Goal: Information Seeking & Learning: Learn about a topic

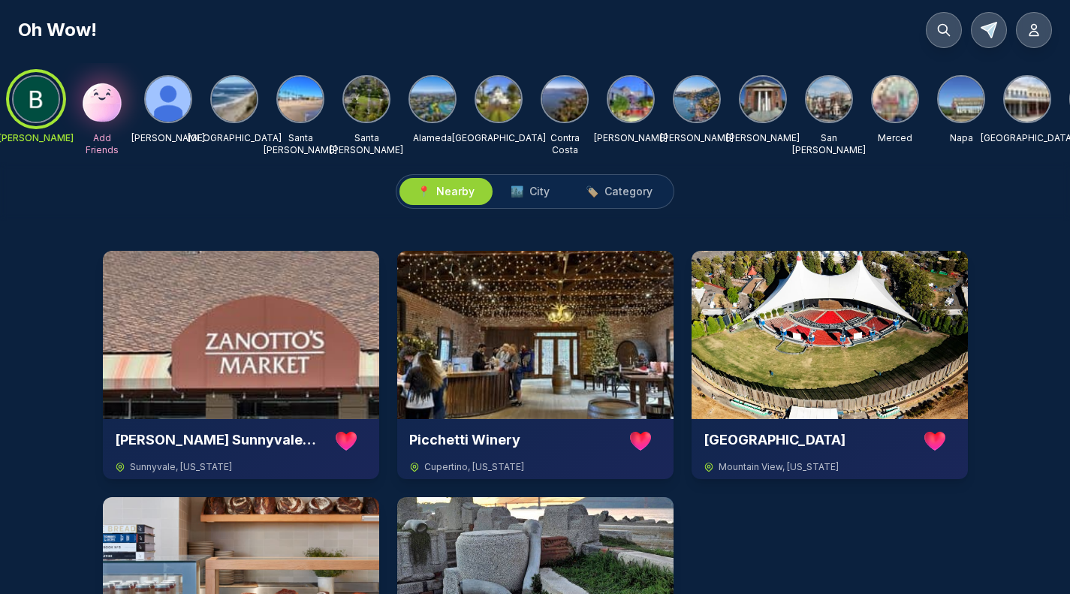
click at [236, 115] on img at bounding box center [234, 99] width 45 height 45
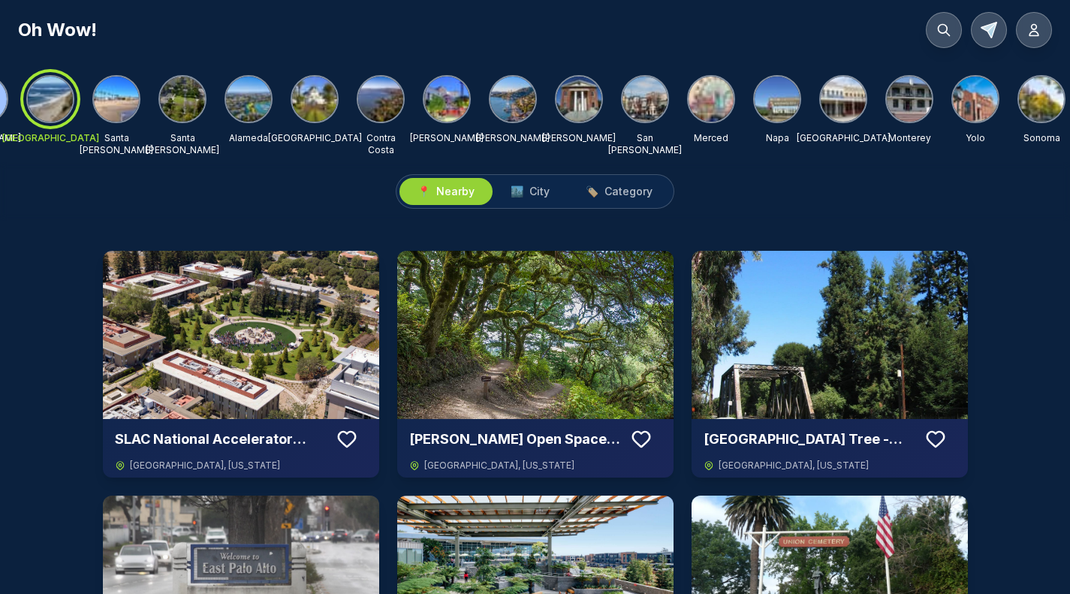
click at [120, 110] on img at bounding box center [116, 99] width 45 height 45
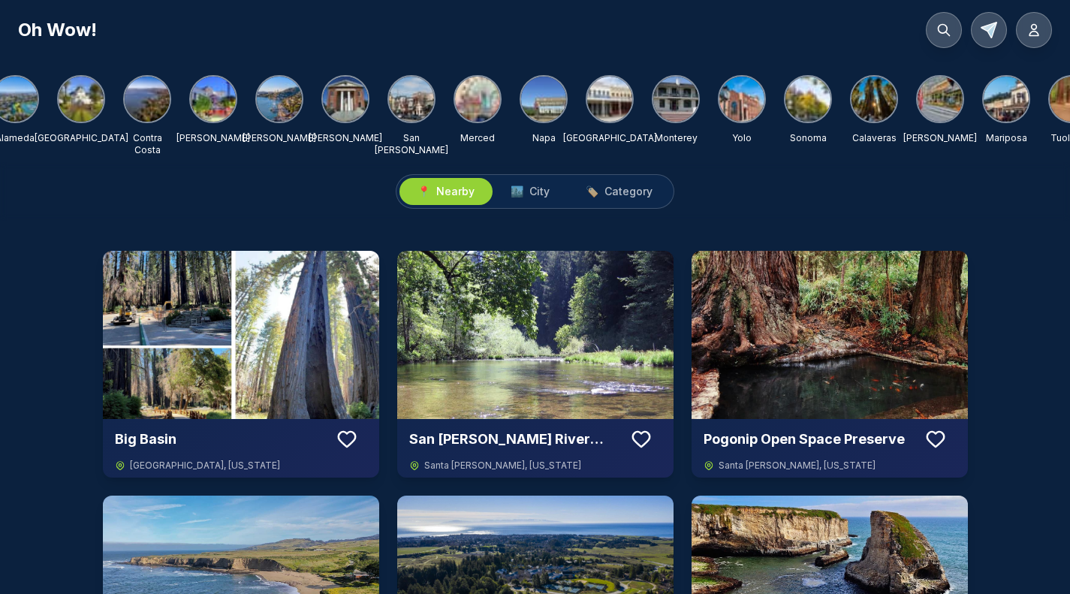
scroll to position [0, 436]
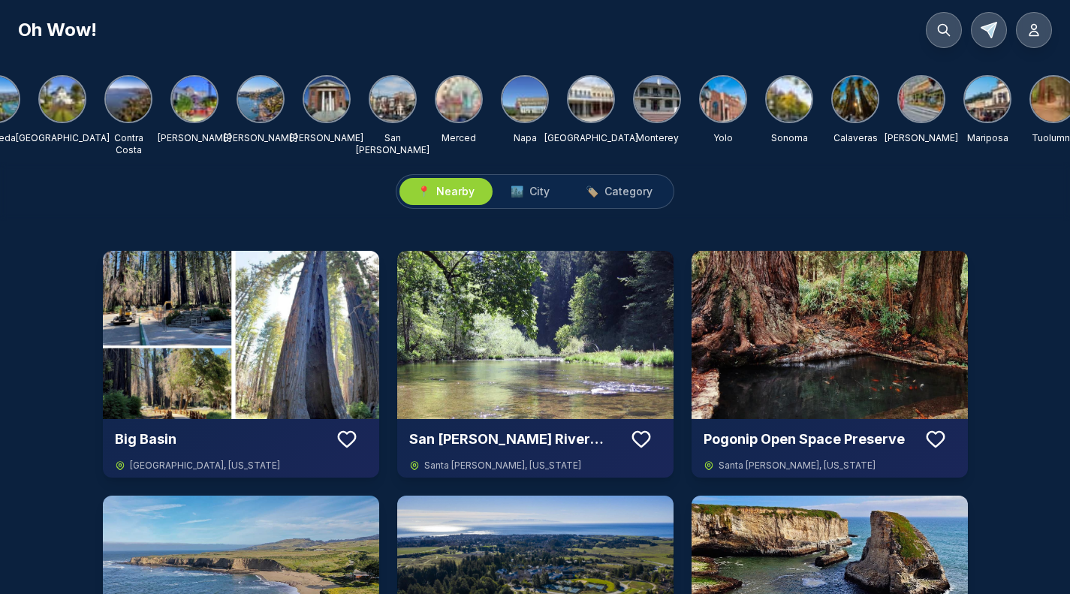
click at [715, 104] on img at bounding box center [722, 99] width 45 height 45
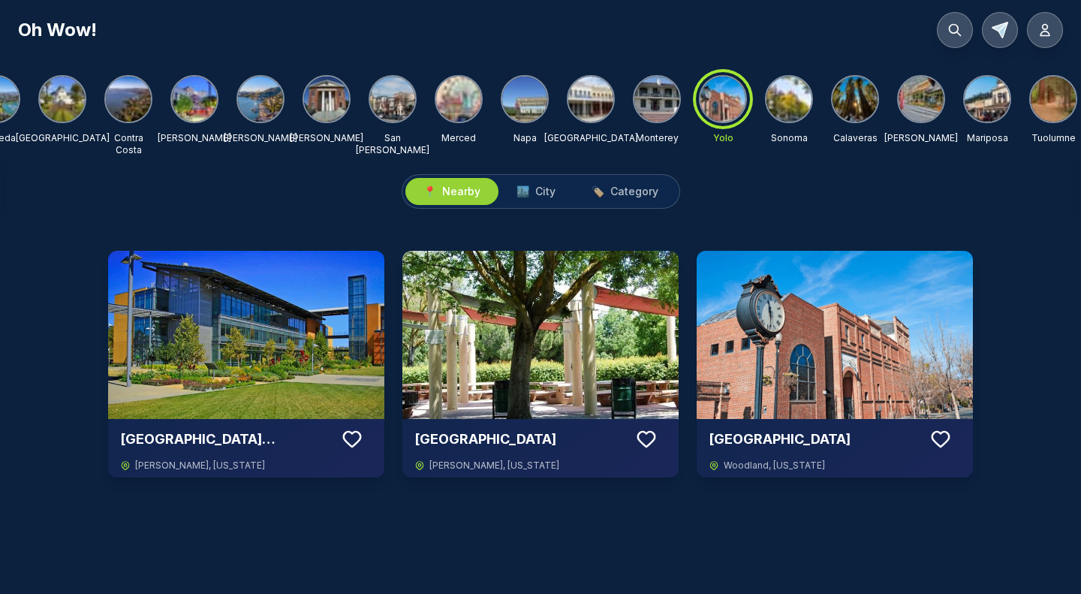
click at [585, 100] on img at bounding box center [590, 99] width 45 height 45
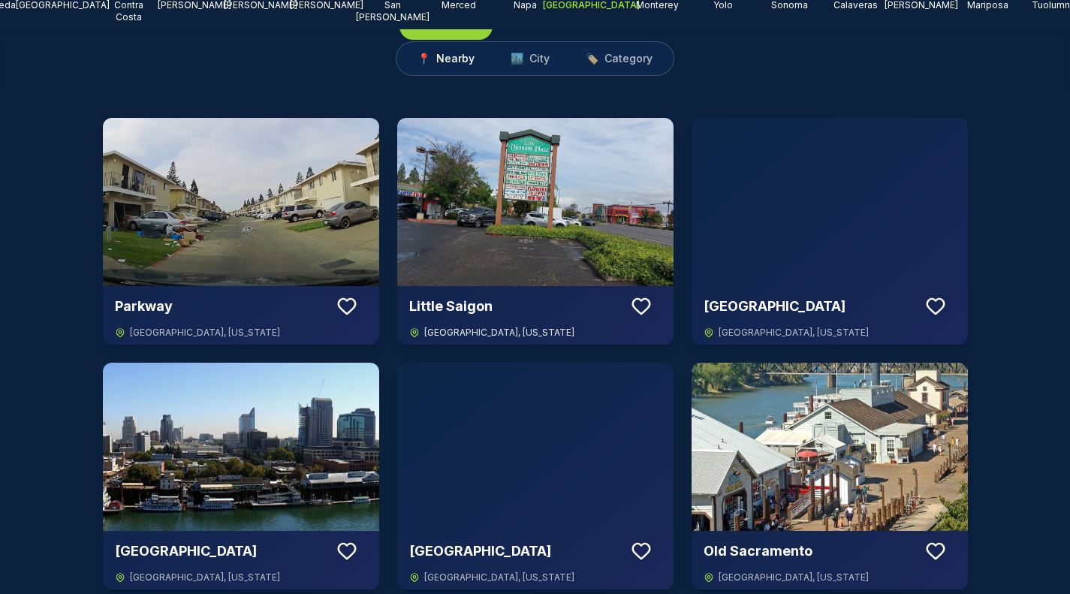
scroll to position [0, 0]
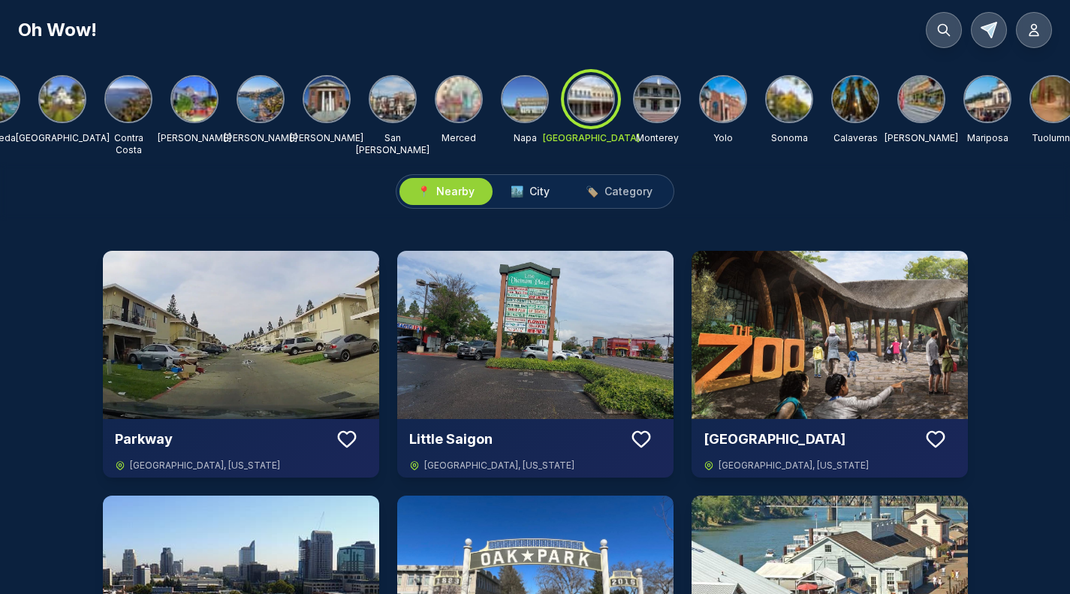
click at [543, 199] on span "City" at bounding box center [539, 191] width 20 height 15
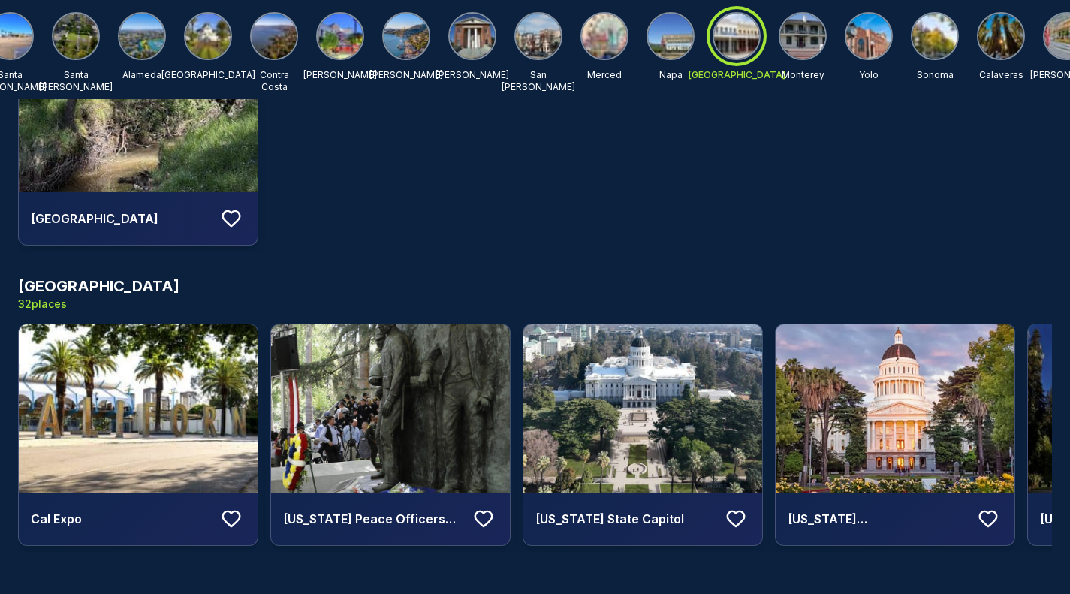
scroll to position [0, 291]
click at [544, 29] on img at bounding box center [537, 36] width 45 height 45
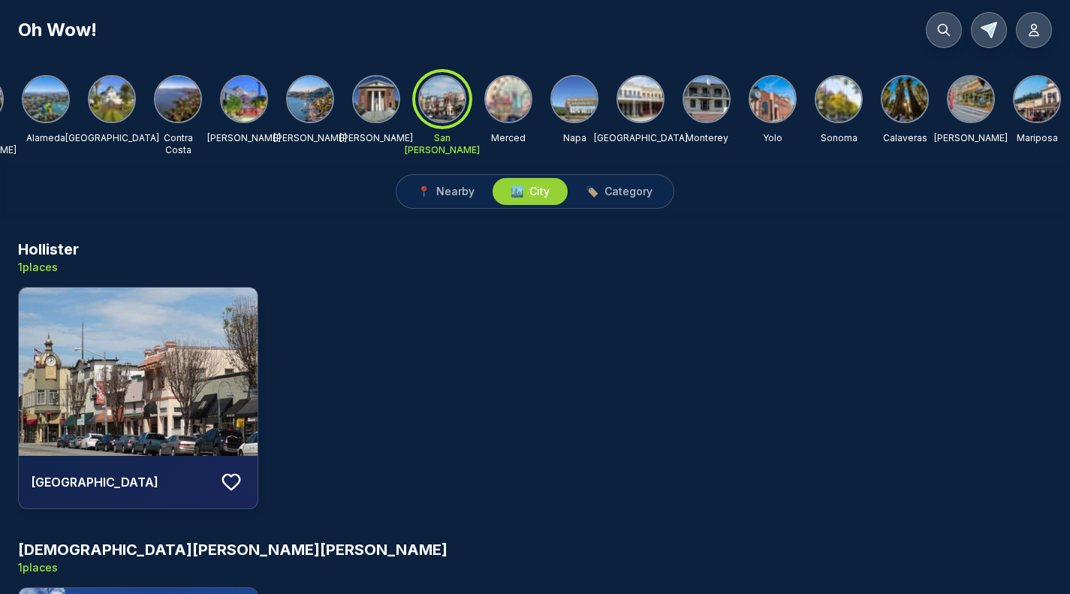
scroll to position [0, 456]
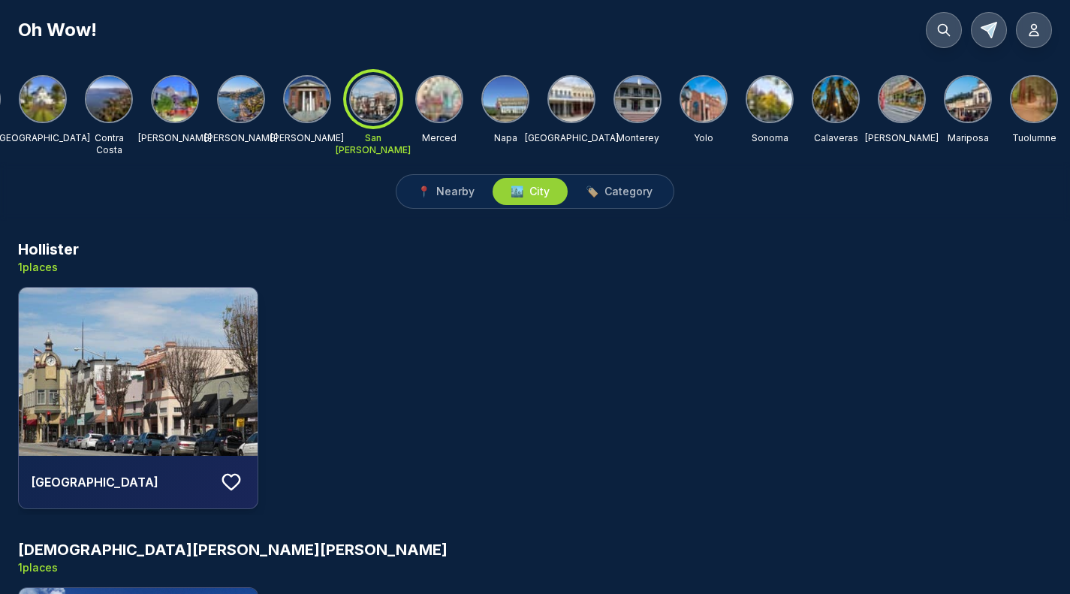
click at [537, 199] on span "City" at bounding box center [539, 191] width 20 height 15
drag, startPoint x: 952, startPoint y: 150, endPoint x: 973, endPoint y: 155, distance: 21.5
click at [1028, 101] on img at bounding box center [1033, 99] width 45 height 45
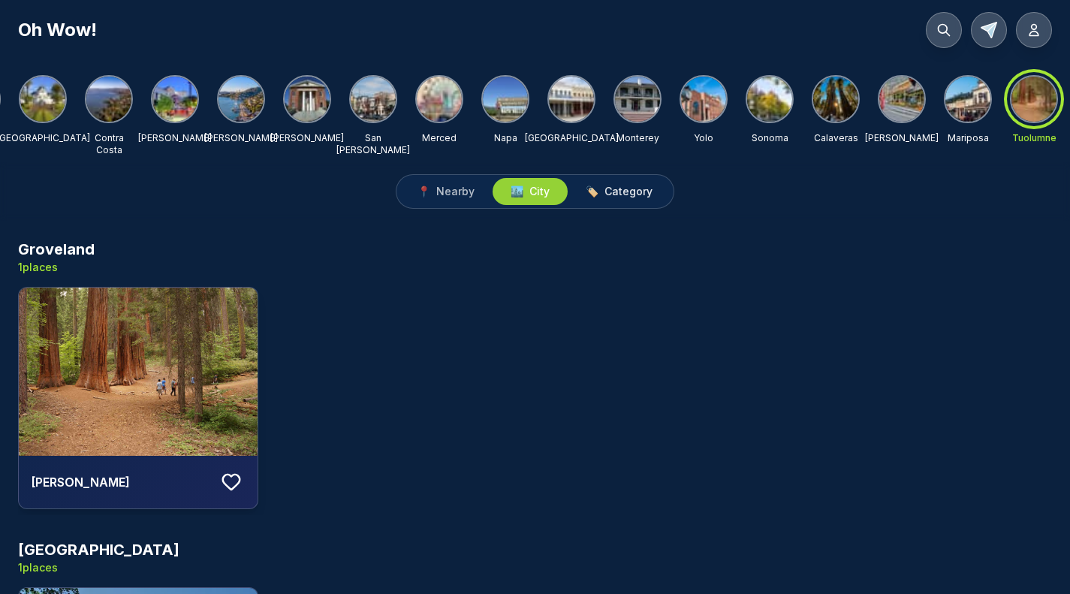
click at [625, 199] on span "Category" at bounding box center [628, 191] width 48 height 15
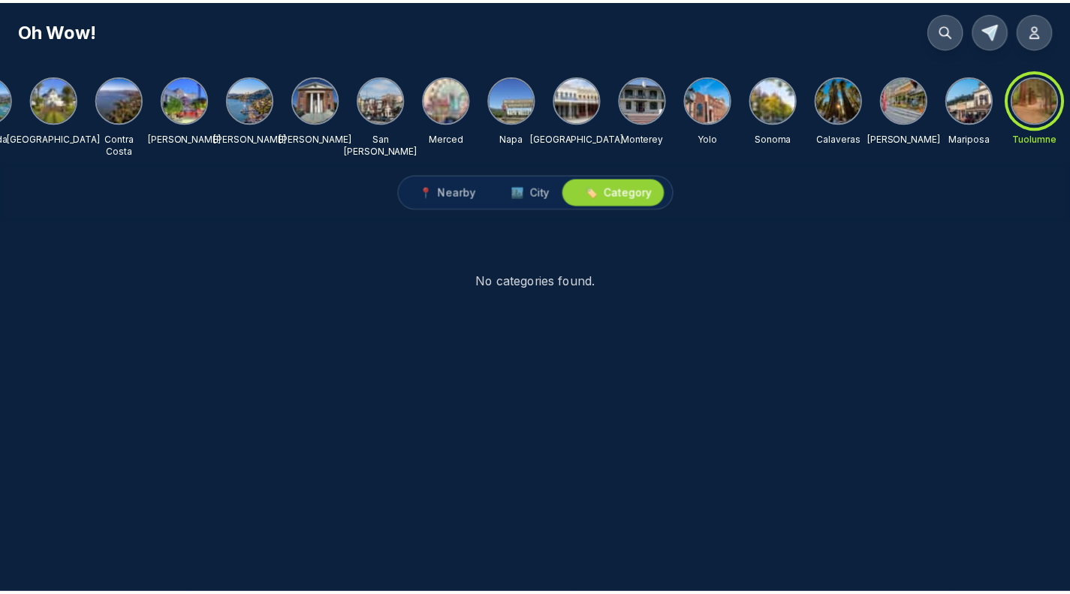
scroll to position [0, 444]
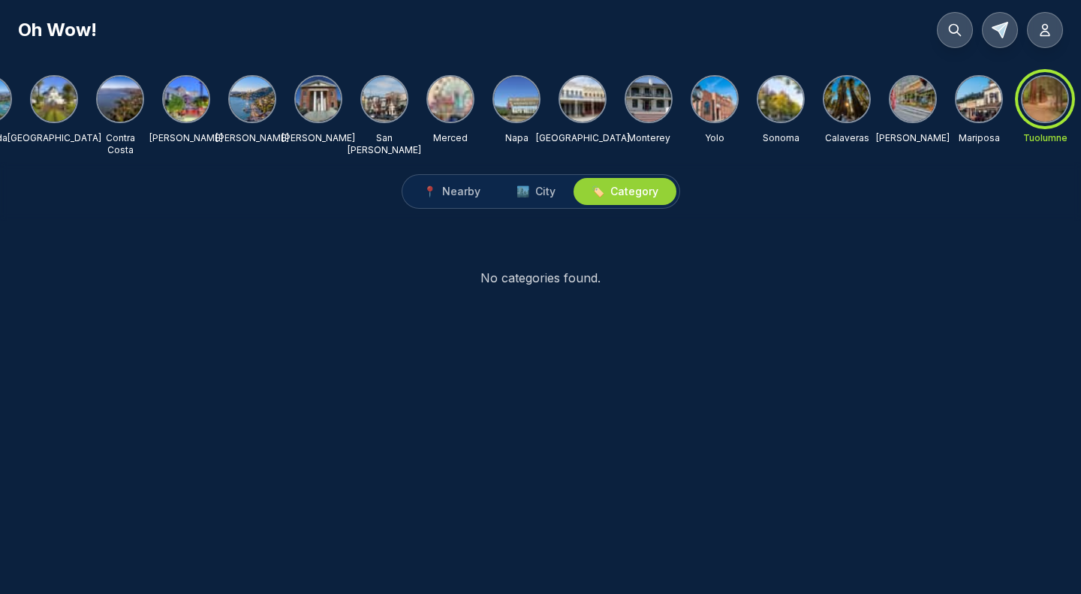
click at [262, 110] on img at bounding box center [252, 99] width 45 height 45
click at [541, 199] on span "City" at bounding box center [545, 191] width 20 height 15
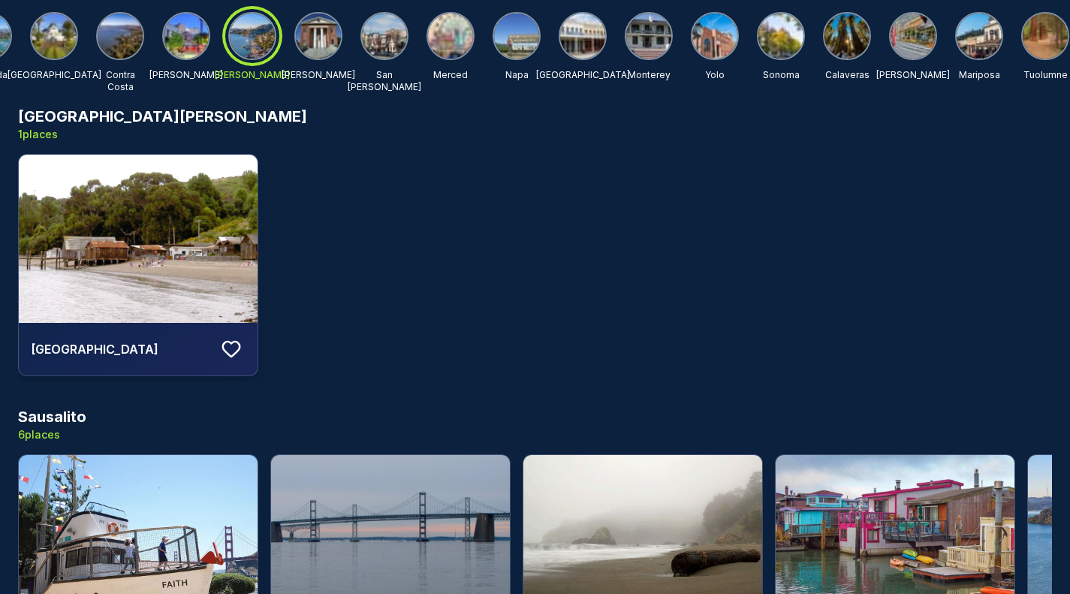
scroll to position [1307, 0]
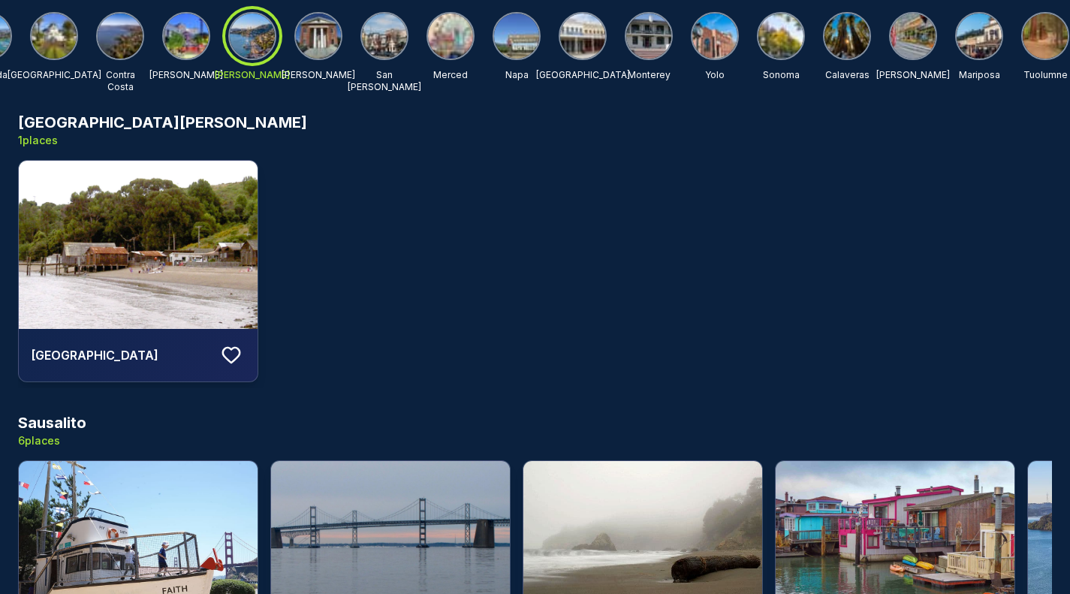
click at [197, 224] on img at bounding box center [138, 245] width 239 height 168
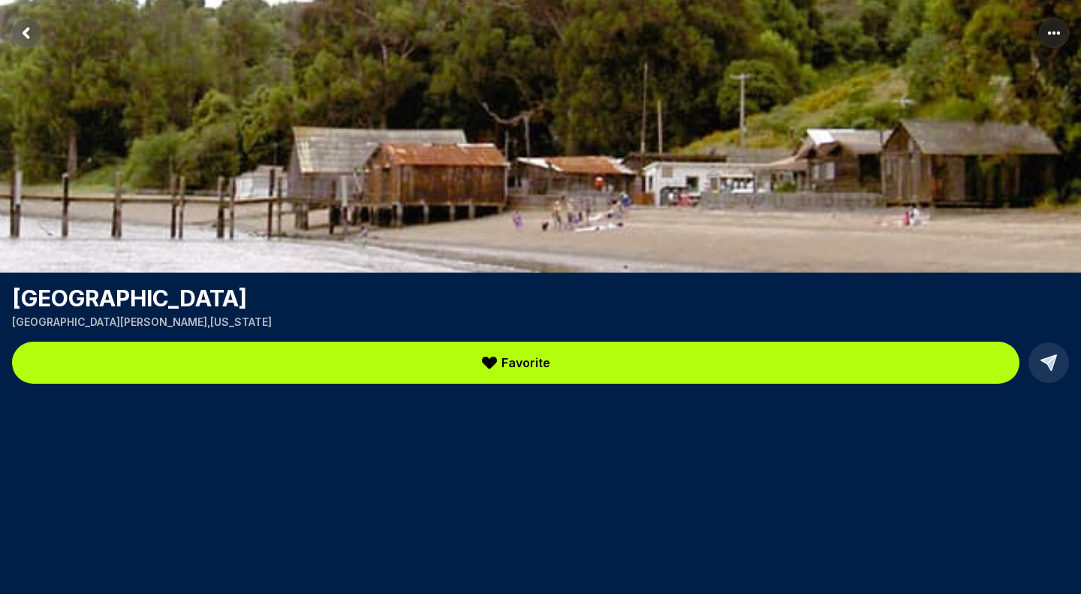
click at [453, 242] on img at bounding box center [540, 136] width 1081 height 272
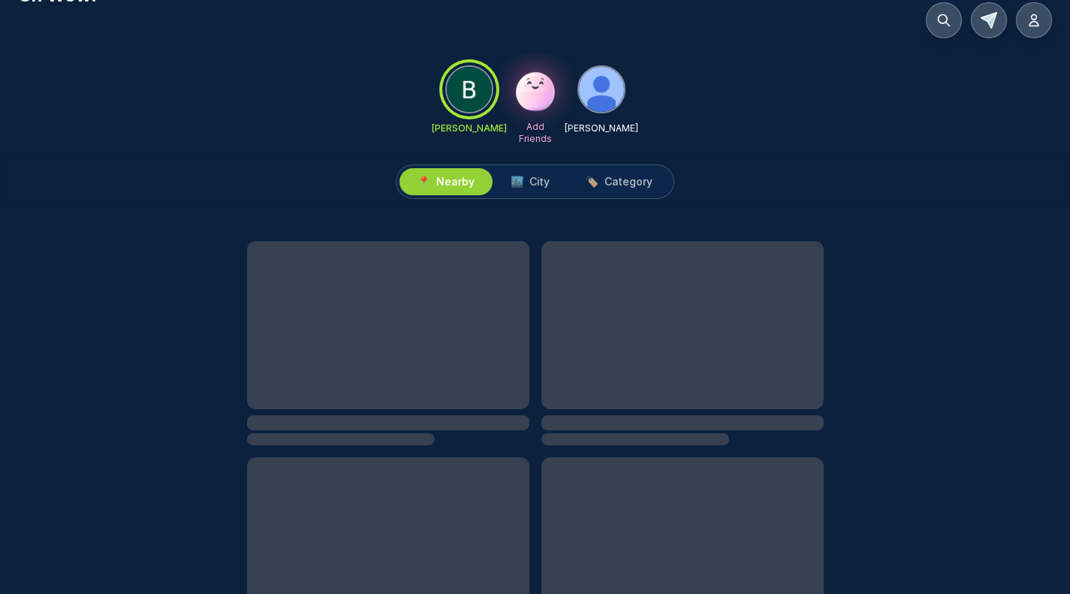
scroll to position [3, 0]
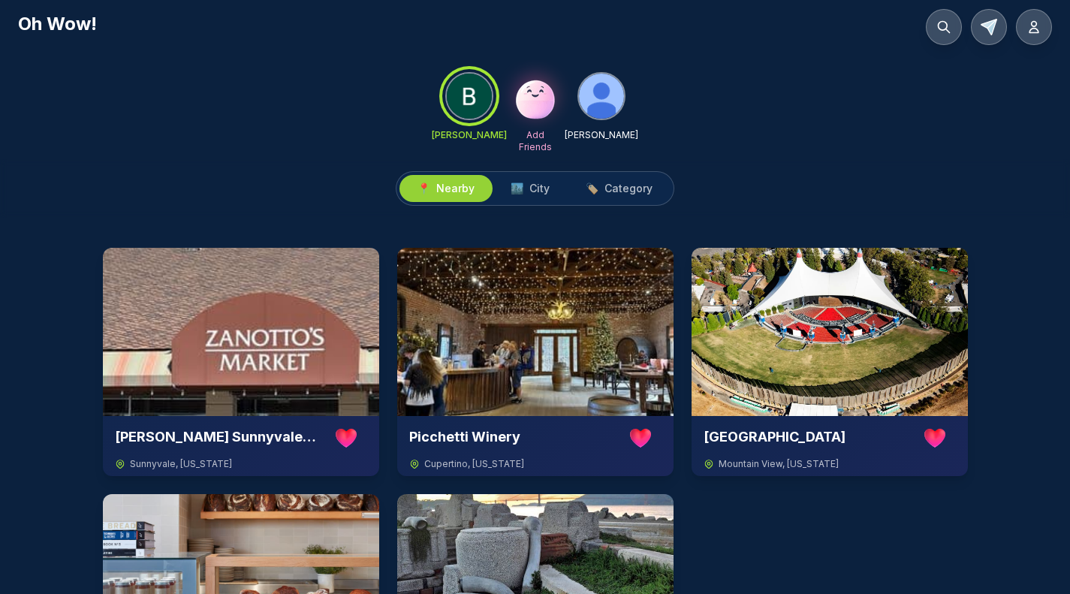
click at [601, 102] on img at bounding box center [601, 96] width 45 height 45
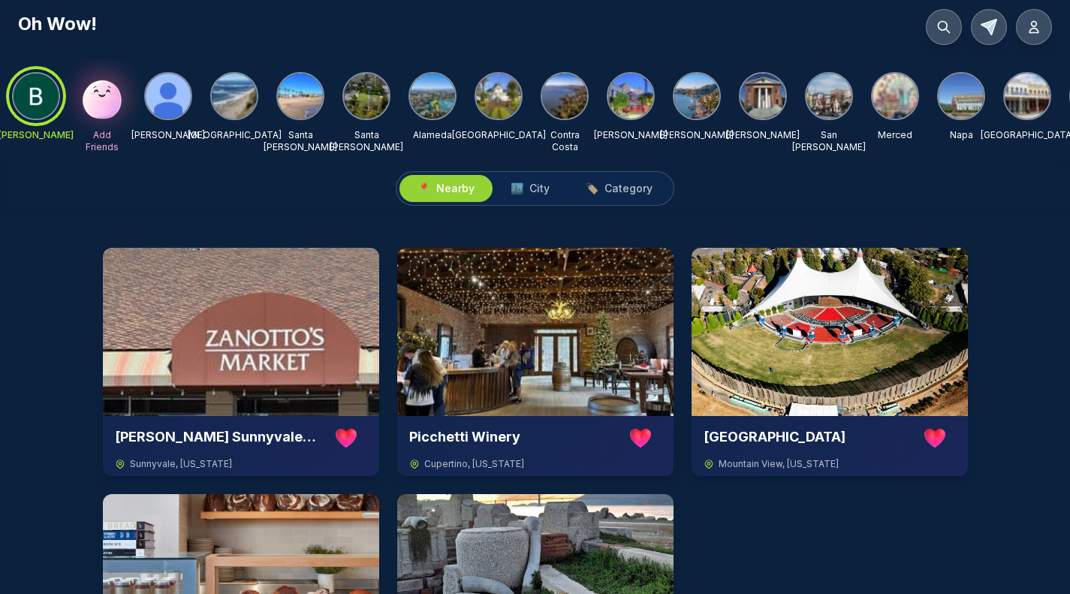
click at [163, 98] on img at bounding box center [168, 96] width 45 height 45
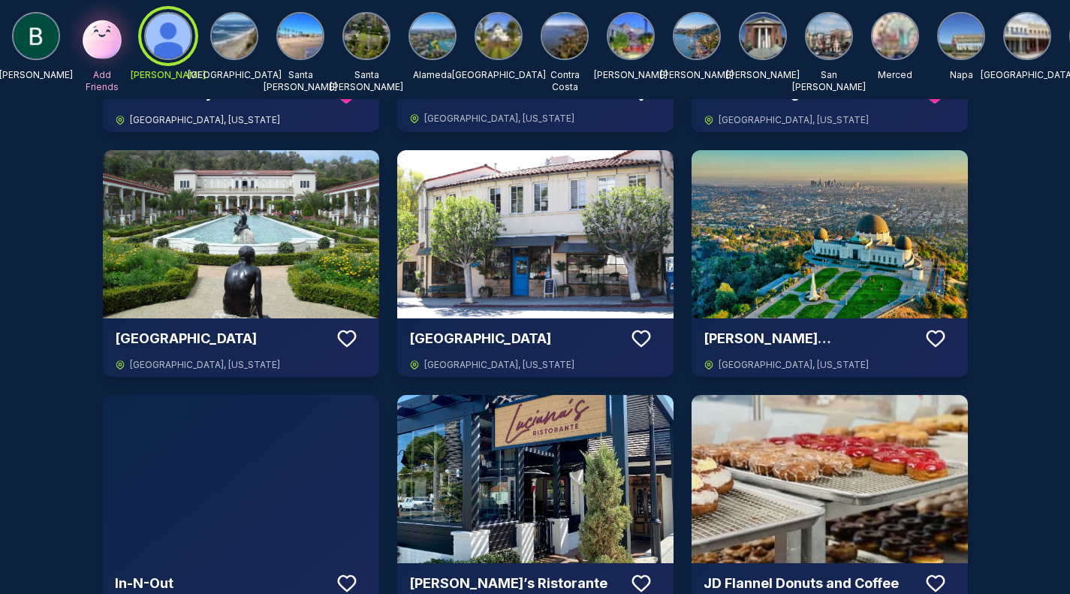
scroll to position [0, 0]
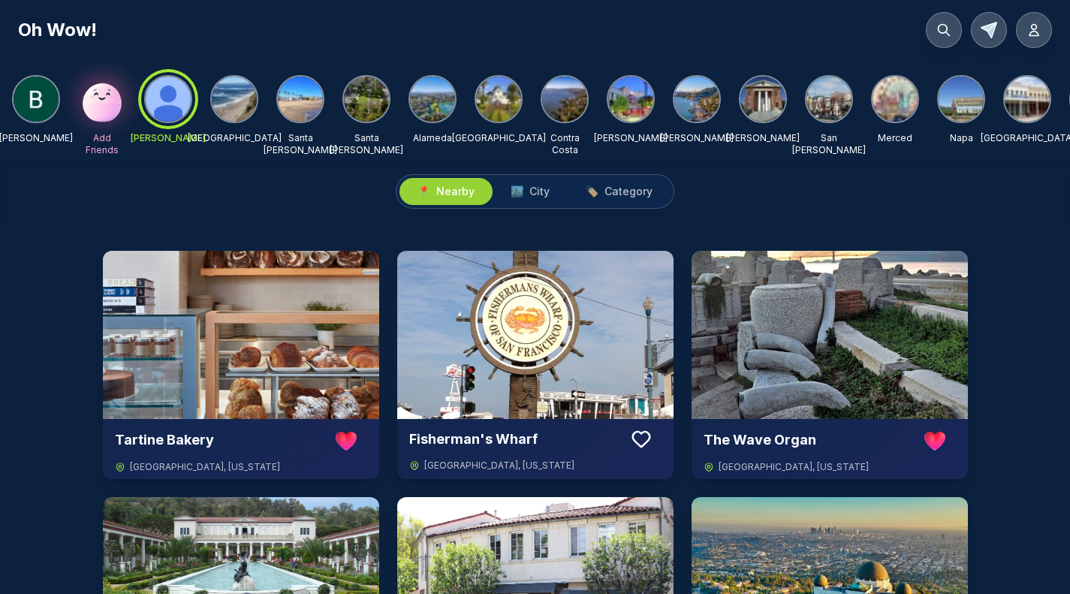
click at [34, 110] on img at bounding box center [36, 99] width 45 height 45
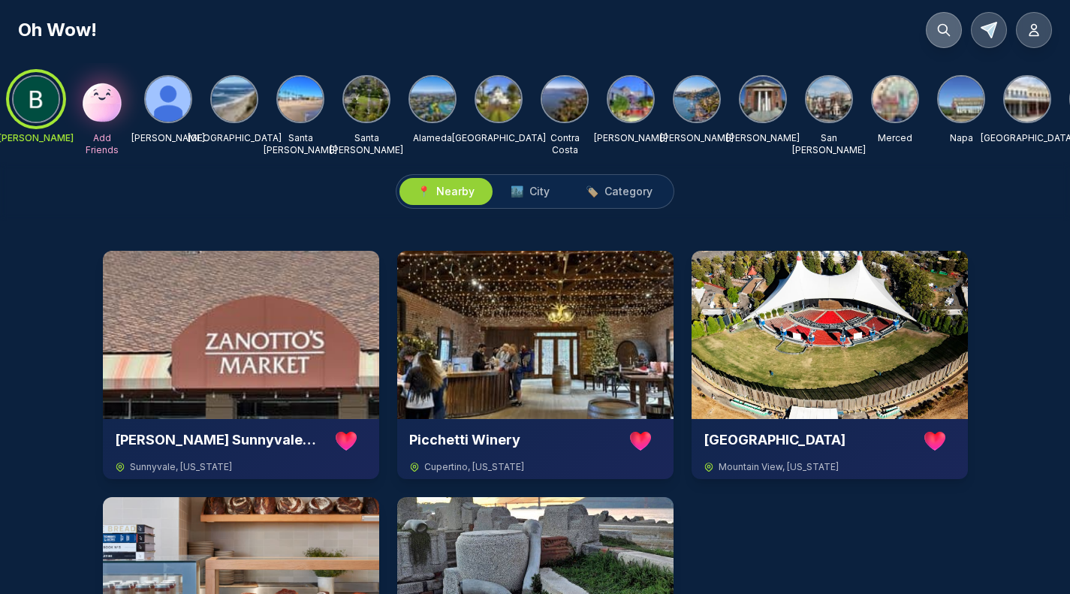
click at [937, 29] on icon at bounding box center [943, 30] width 15 height 15
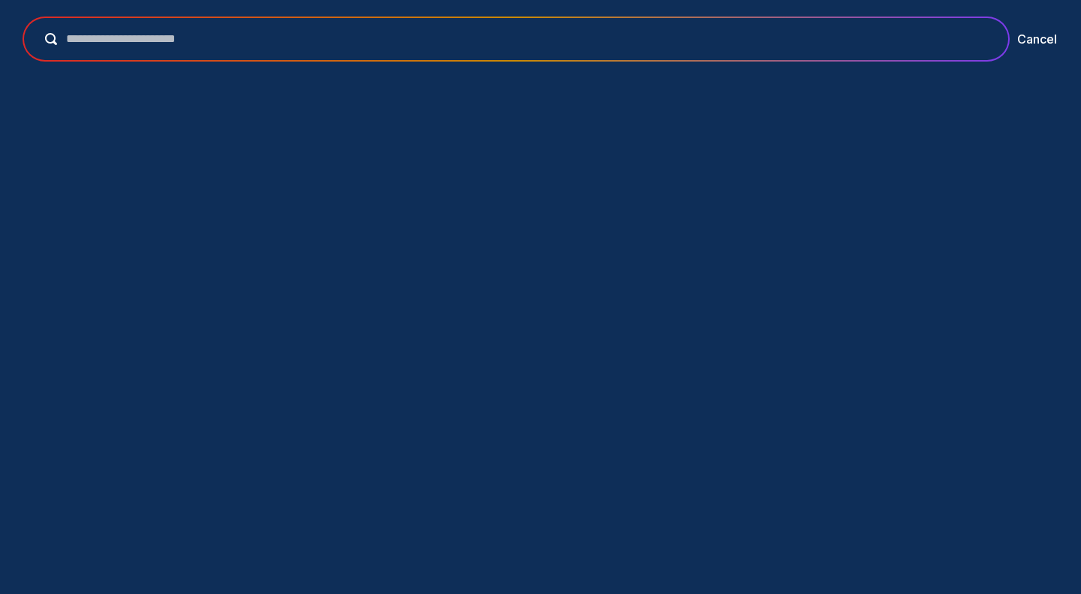
click at [817, 39] on input "text" at bounding box center [526, 39] width 939 height 18
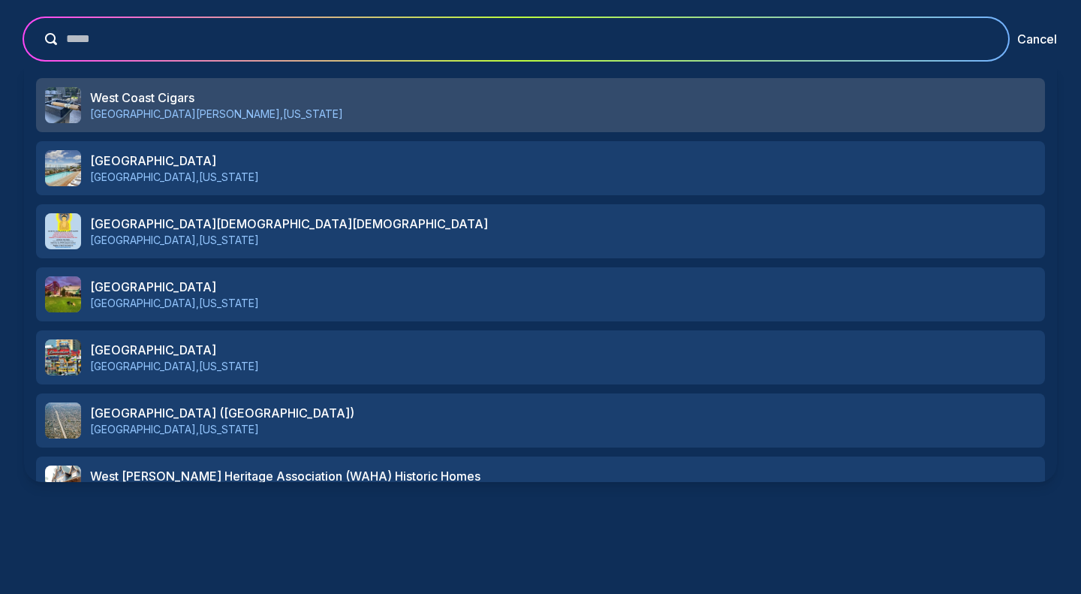
type input "****"
click at [407, 95] on h3 "West Coast Cigars" at bounding box center [563, 98] width 946 height 18
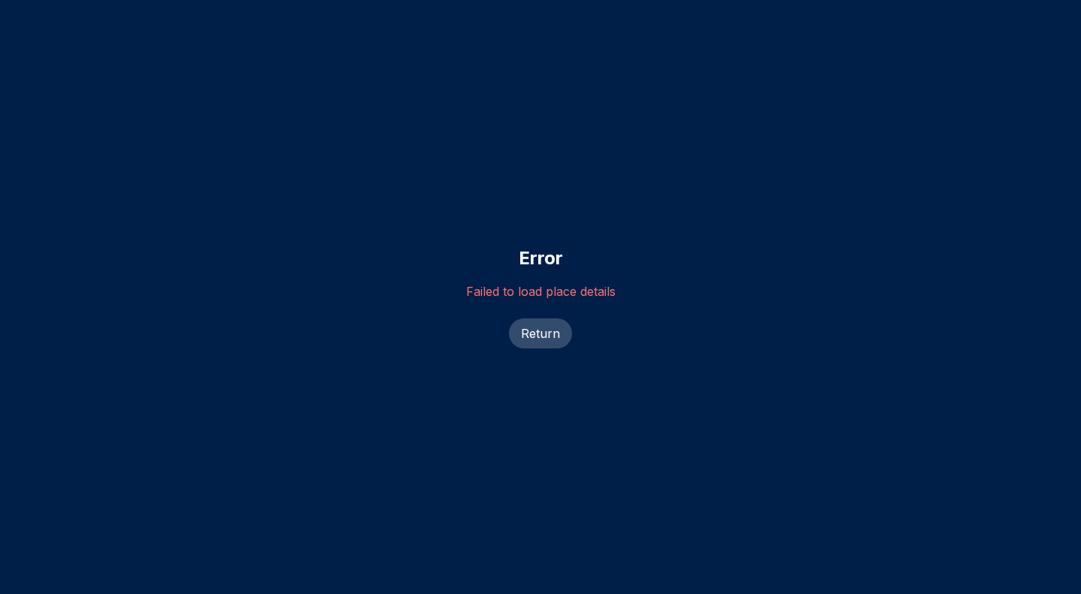
click at [541, 331] on button "Return" at bounding box center [540, 333] width 63 height 30
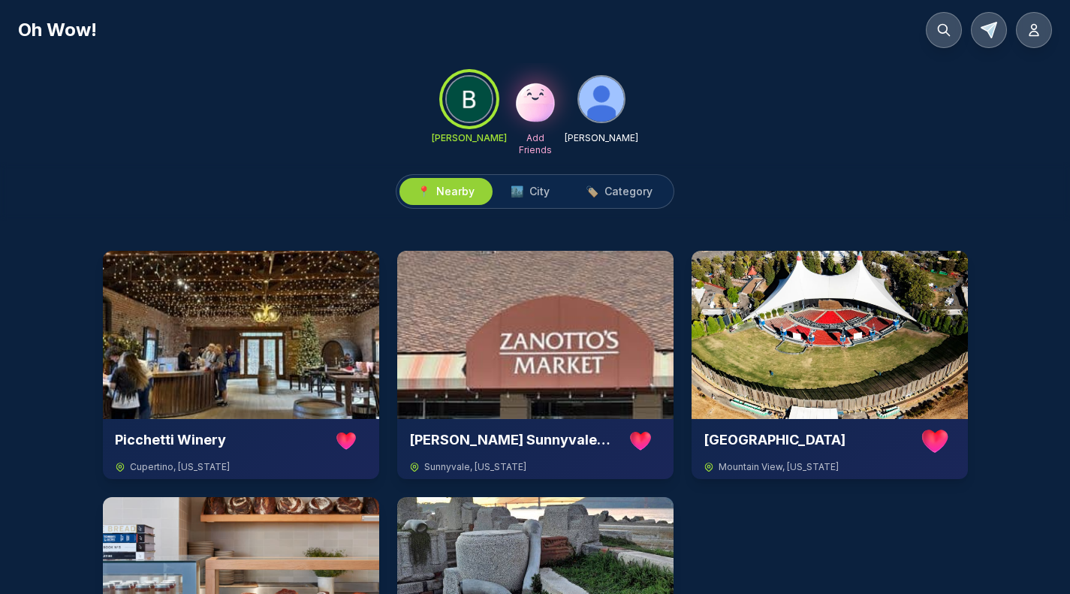
click at [533, 245] on div "Picchetti Winery Cupertino , [US_STATE] [PERSON_NAME] [GEOGRAPHIC_DATA] [GEOGRA…" at bounding box center [535, 509] width 1070 height 576
click at [494, 216] on div "📍 Nearby 🏙️ City 🏷️ Category" at bounding box center [535, 191] width 1070 height 59
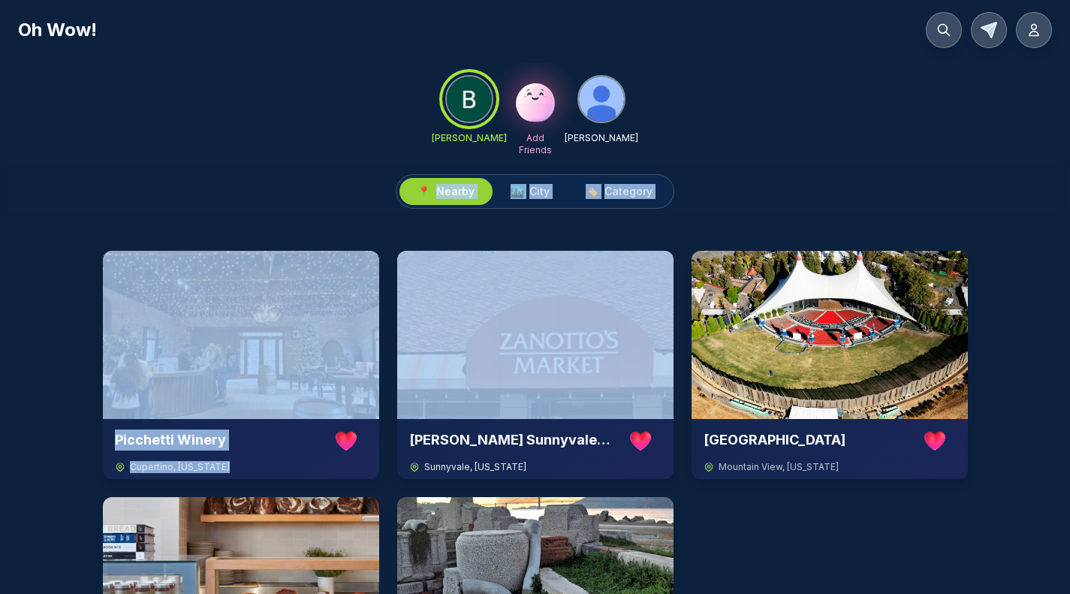
drag, startPoint x: 494, startPoint y: 216, endPoint x: 545, endPoint y: 288, distance: 88.3
click at [545, 288] on div "📍 Nearby 🏙️ City 🏷️ Category Picchetti Winery [GEOGRAPHIC_DATA] , [US_STATE] [P…" at bounding box center [535, 479] width 1070 height 635
click at [745, 194] on div "📍 Nearby 🏙️ City 🏷️ Category" at bounding box center [535, 191] width 1070 height 59
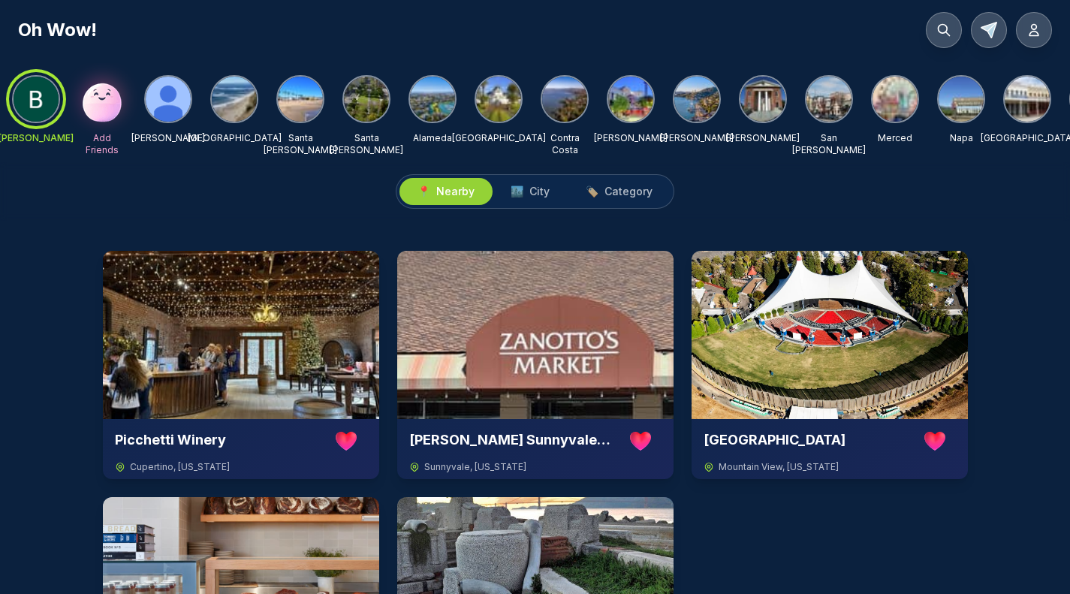
click at [509, 92] on img at bounding box center [498, 99] width 45 height 45
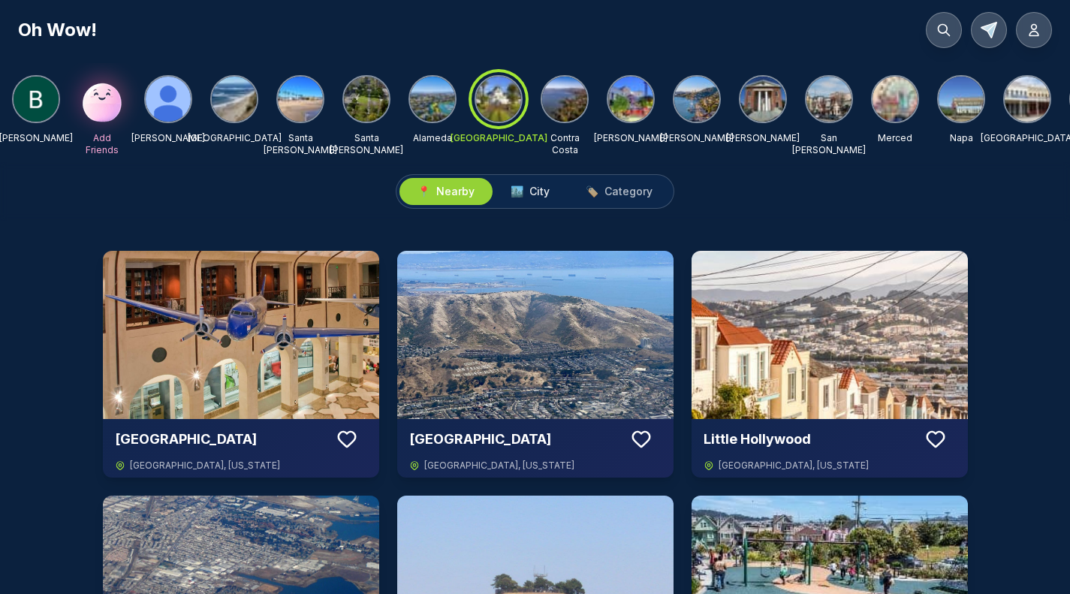
click at [533, 199] on span "City" at bounding box center [539, 191] width 20 height 15
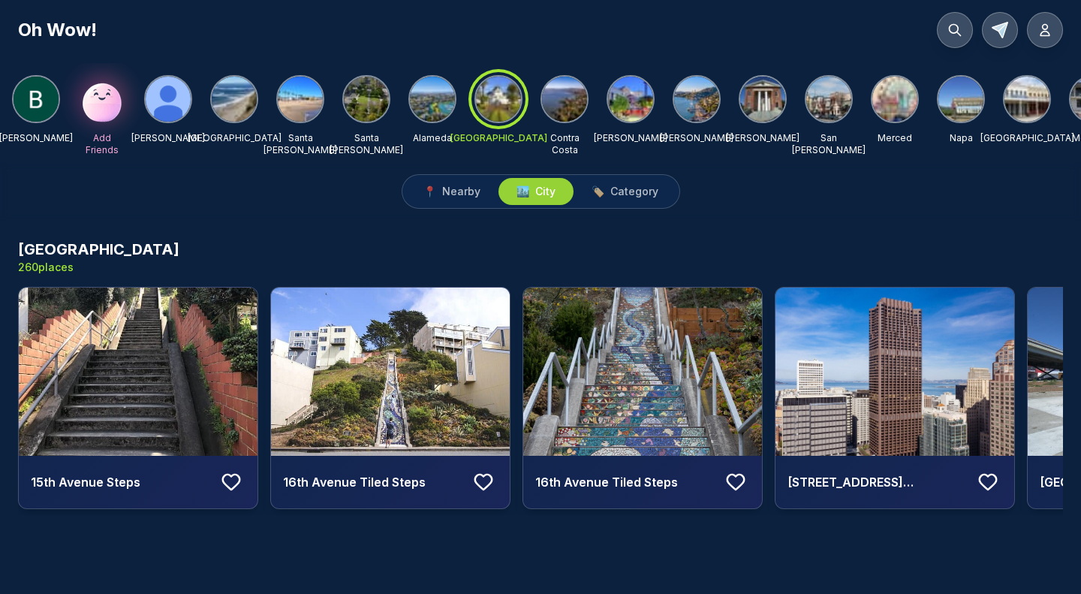
click at [380, 98] on img at bounding box center [366, 99] width 45 height 45
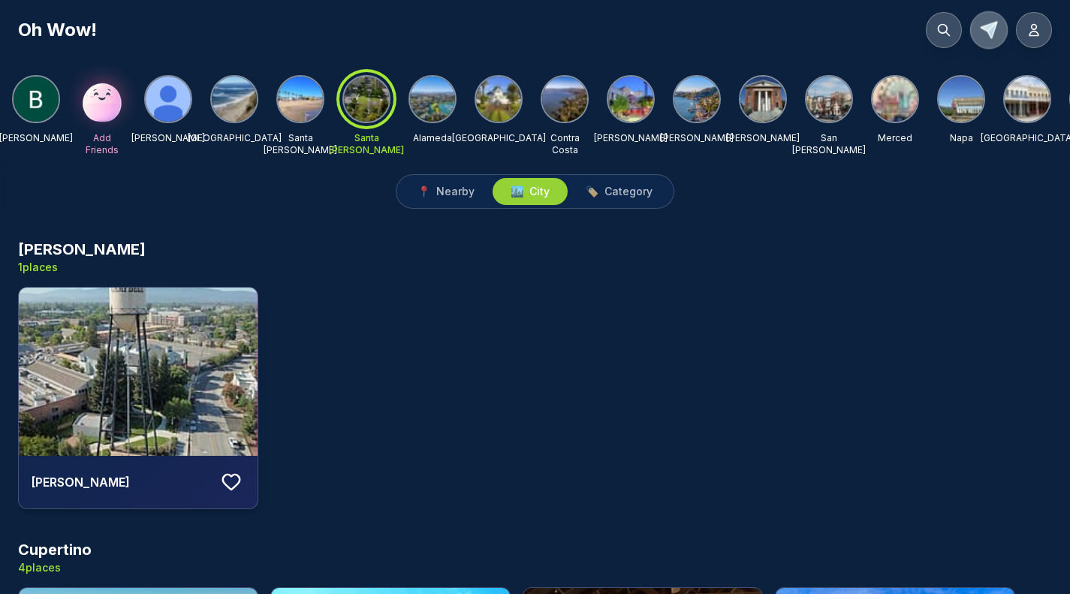
click at [989, 30] on icon at bounding box center [988, 30] width 16 height 17
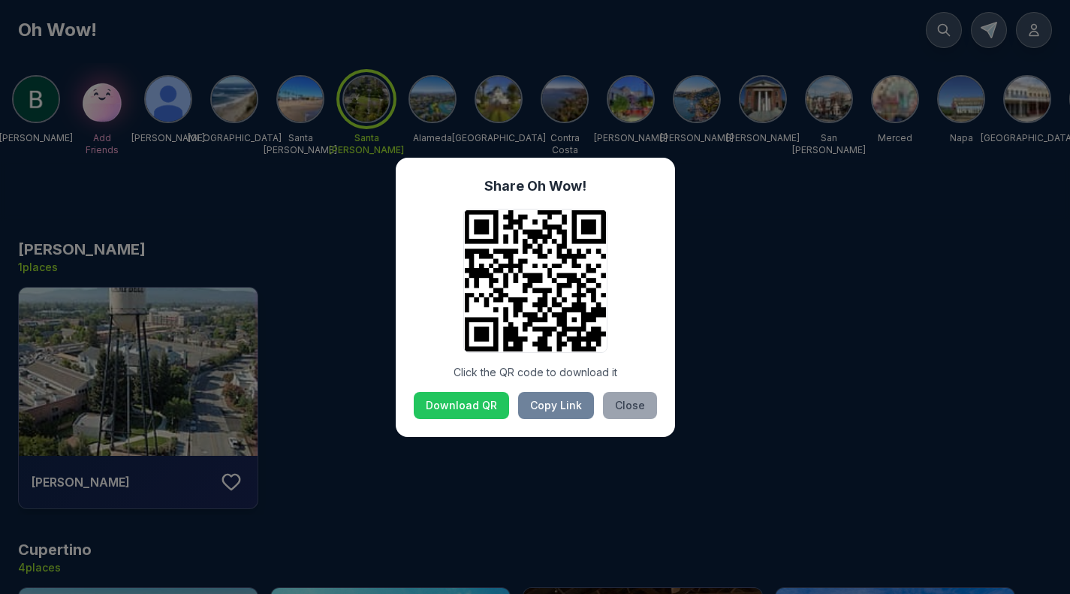
click at [631, 405] on button "Close" at bounding box center [630, 405] width 54 height 27
